Goal: Navigation & Orientation: Find specific page/section

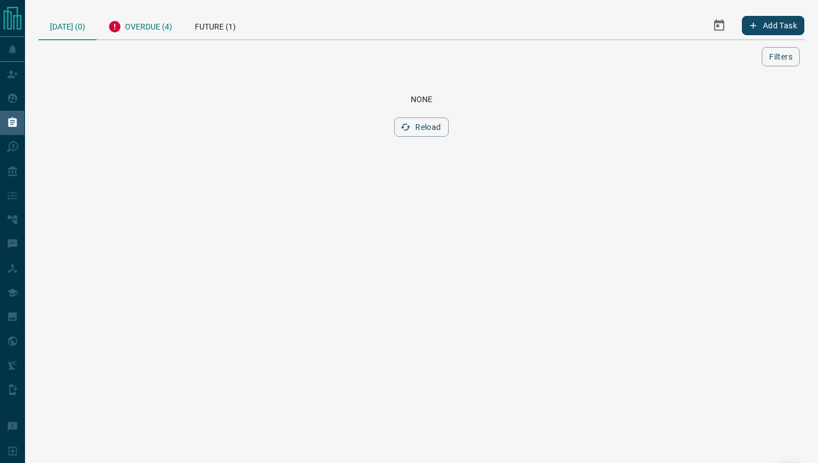
click at [153, 27] on div "Overdue (4)" at bounding box center [140, 25] width 87 height 28
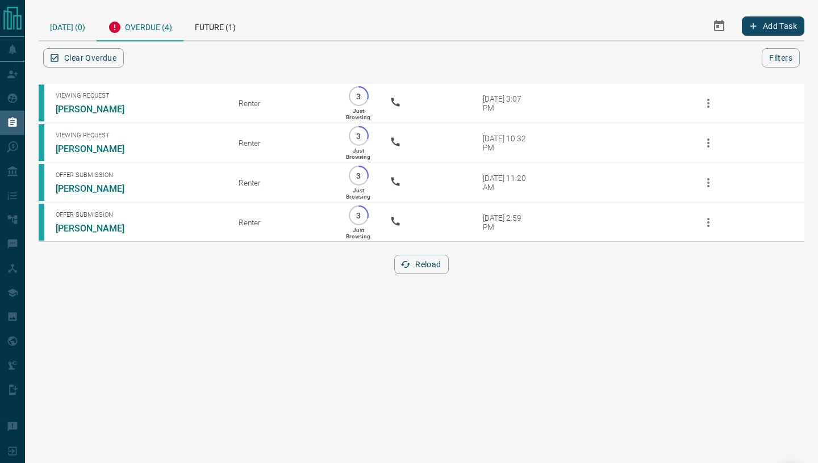
click at [62, 30] on div "[DATE] (0)" at bounding box center [68, 25] width 58 height 29
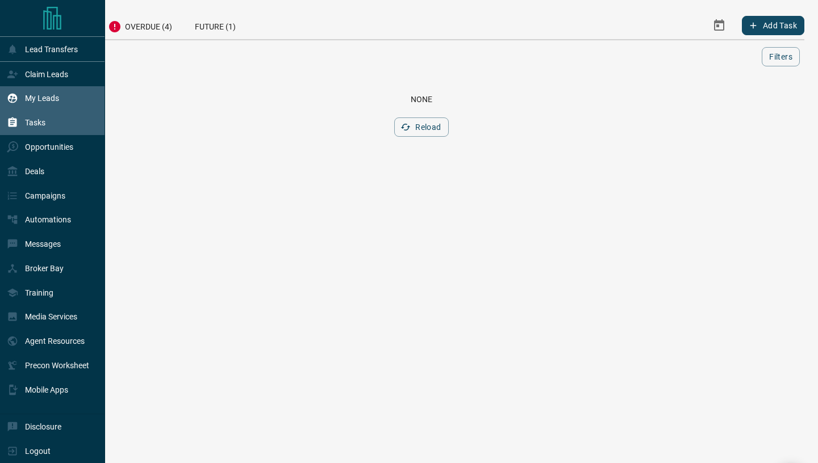
click at [30, 100] on p "My Leads" at bounding box center [42, 98] width 34 height 9
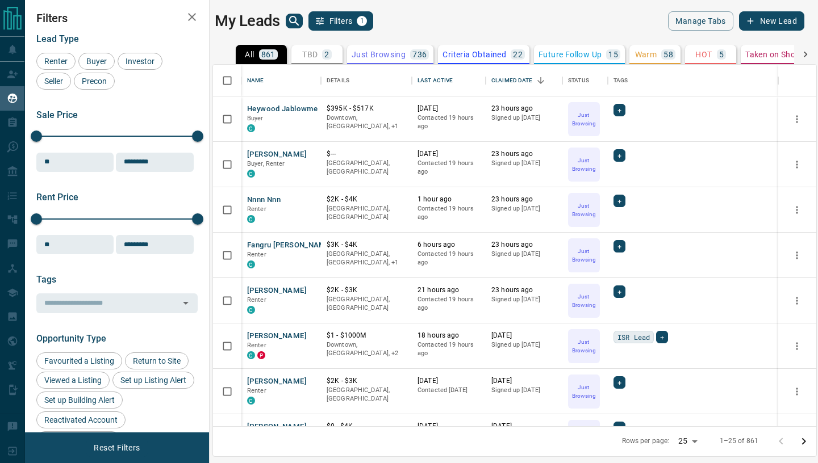
scroll to position [361, 603]
click at [424, 79] on div "Last Active" at bounding box center [434, 81] width 35 height 32
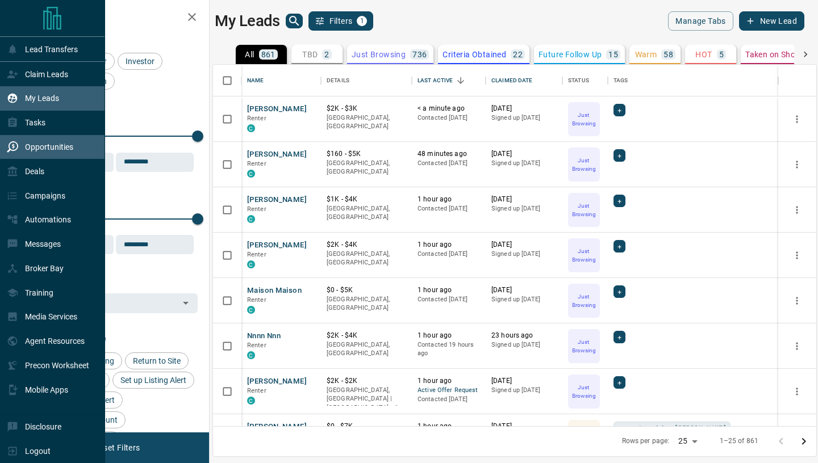
click at [31, 150] on p "Opportunities" at bounding box center [49, 147] width 48 height 9
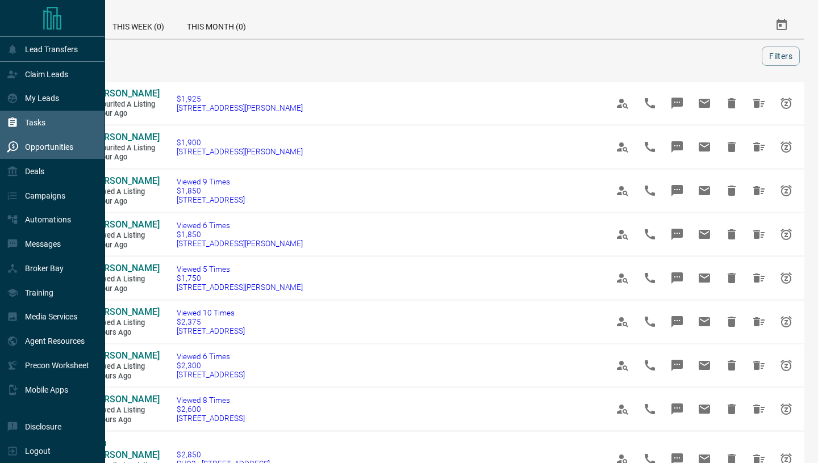
click at [34, 122] on p "Tasks" at bounding box center [35, 122] width 20 height 9
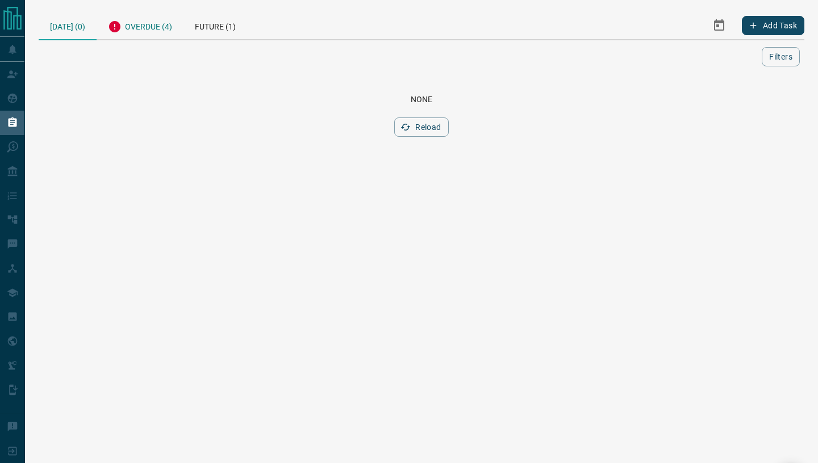
click at [147, 29] on div "Overdue (4)" at bounding box center [140, 25] width 87 height 28
